Goal: Task Accomplishment & Management: Use online tool/utility

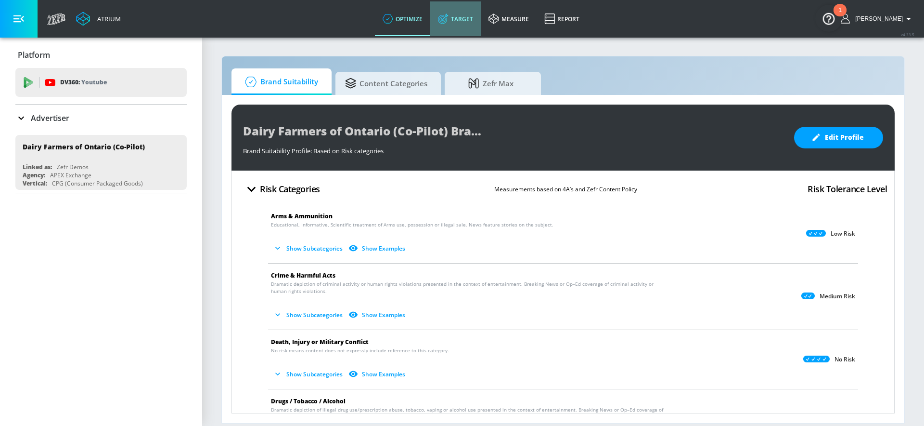
click at [464, 20] on link "Target" at bounding box center [455, 18] width 51 height 35
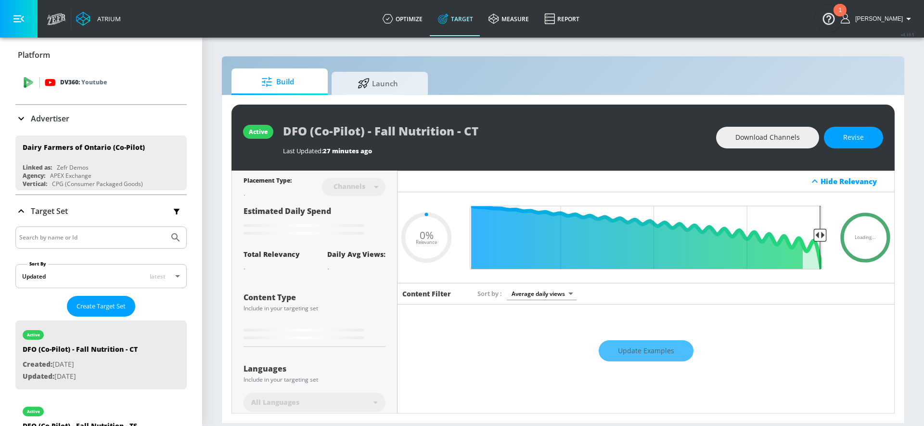
type input "0.22"
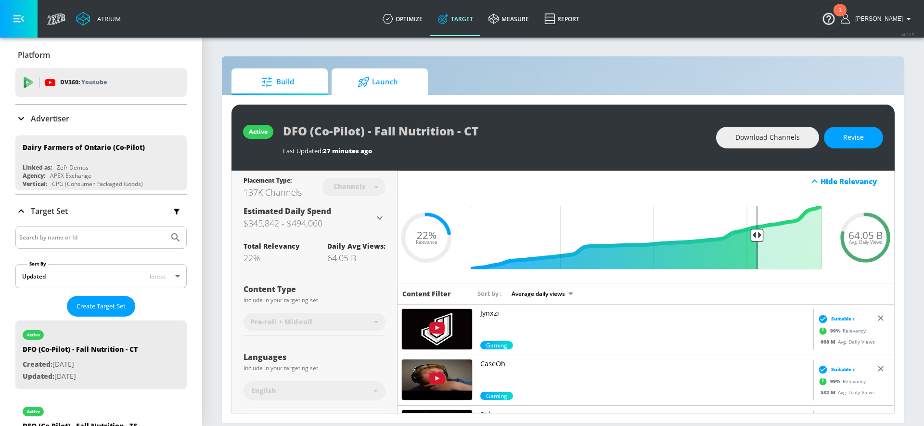
click at [384, 83] on span "Launch" at bounding box center [377, 81] width 73 height 23
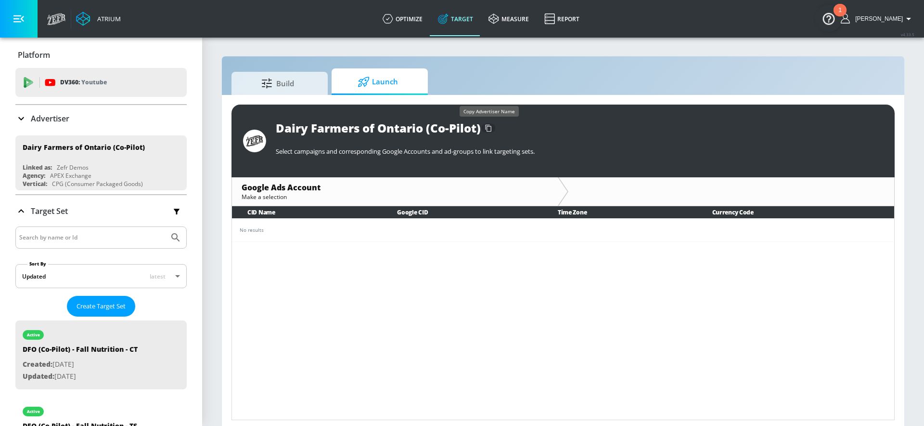
click at [489, 123] on icon "button" at bounding box center [488, 127] width 15 height 15
